Goal: Information Seeking & Learning: Learn about a topic

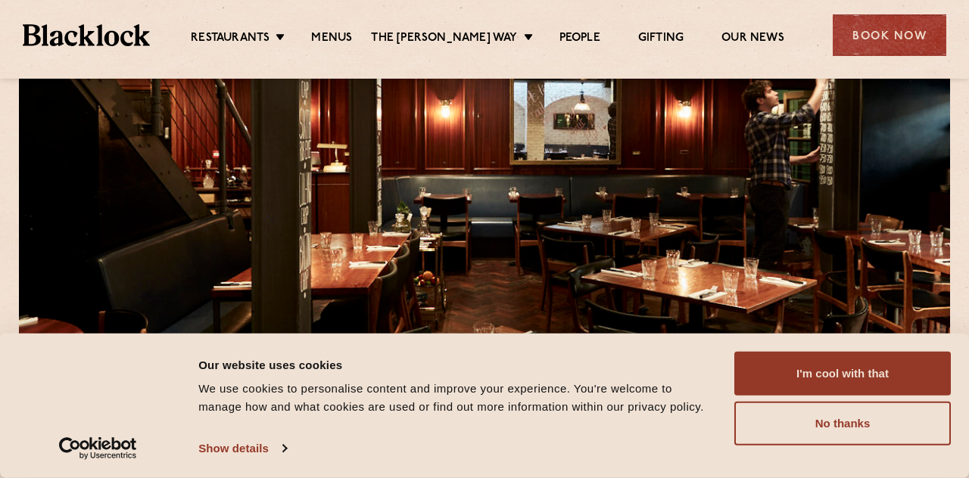
scroll to position [153, 0]
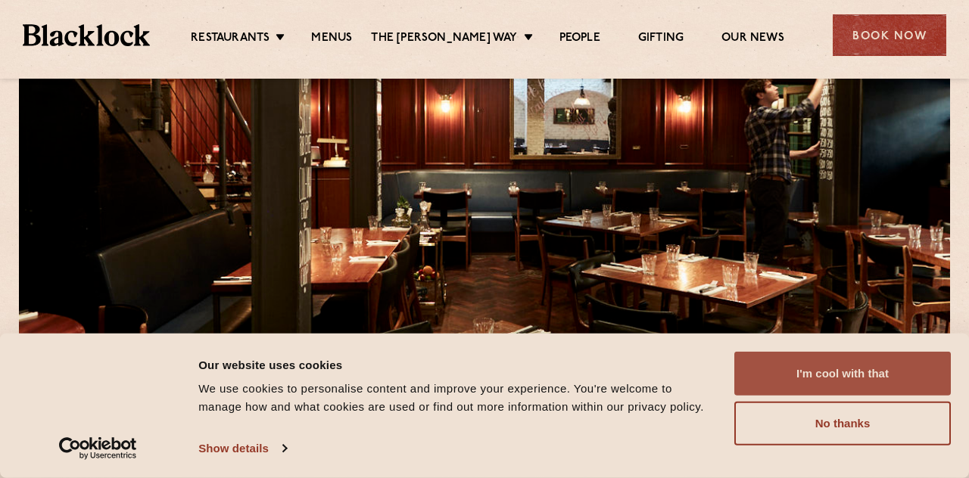
click at [790, 373] on button "I'm cool with that" at bounding box center [842, 374] width 217 height 44
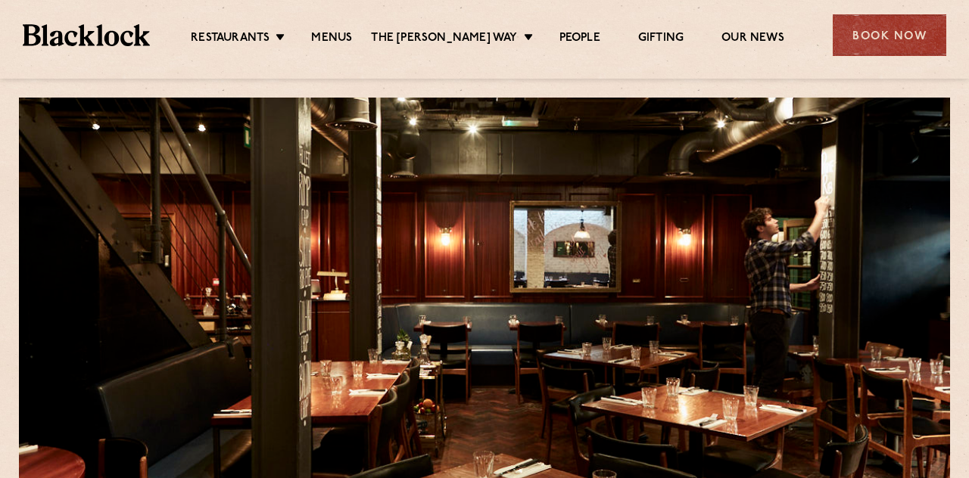
scroll to position [0, 0]
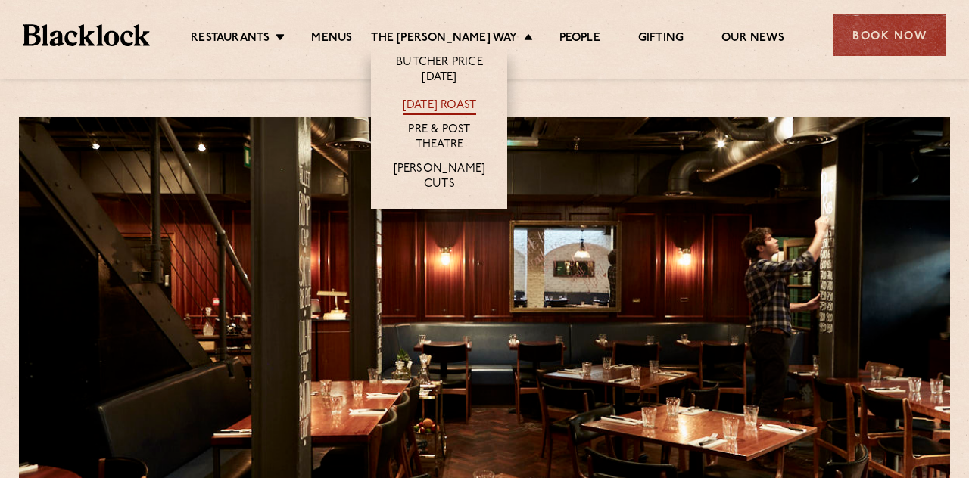
click at [449, 104] on link "[DATE] Roast" at bounding box center [439, 106] width 73 height 17
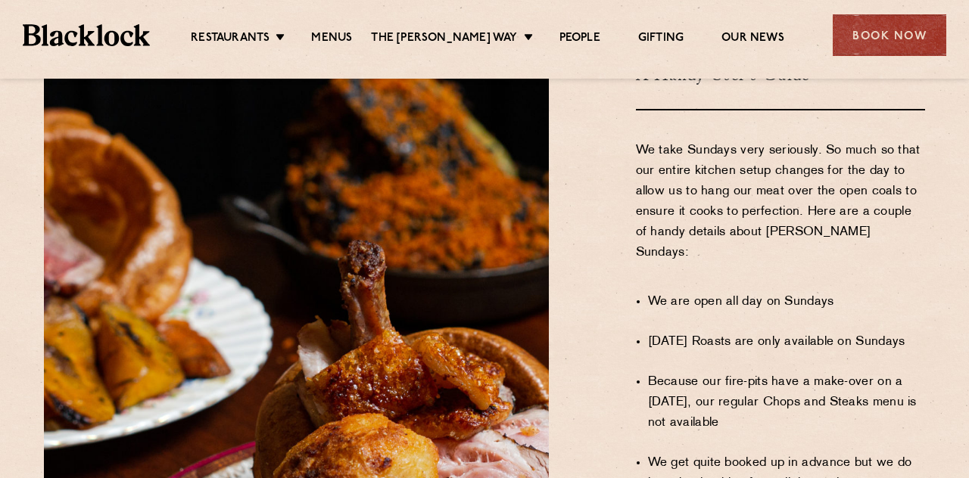
scroll to position [880, 0]
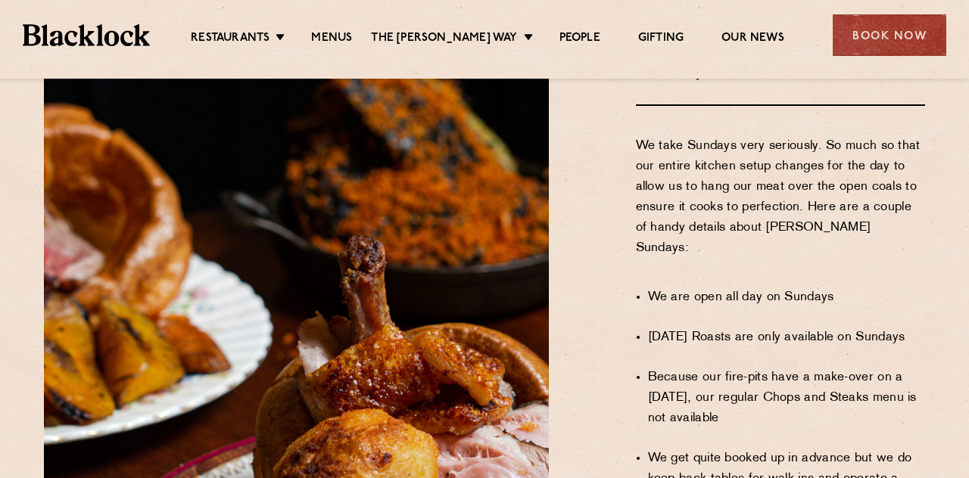
click at [673, 201] on p "We take Sundays very seriously. So much so that our entire kitchen setup change…" at bounding box center [781, 207] width 290 height 143
